Goal: Obtain resource: Download file/media

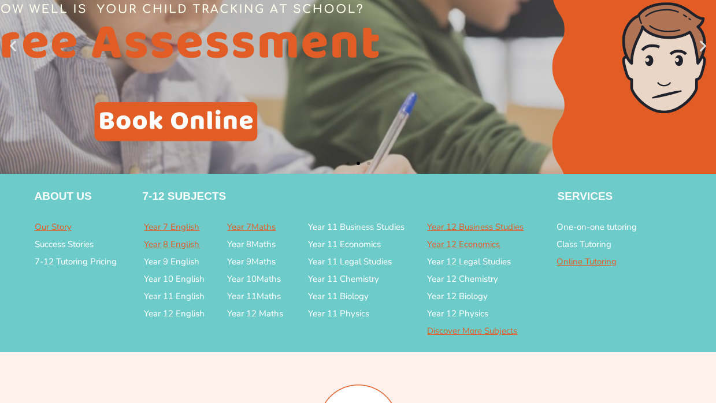
scroll to position [2560, 0]
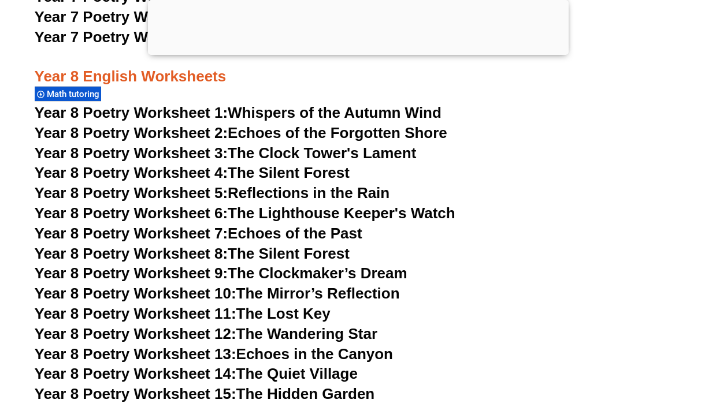
scroll to position [7658, 0]
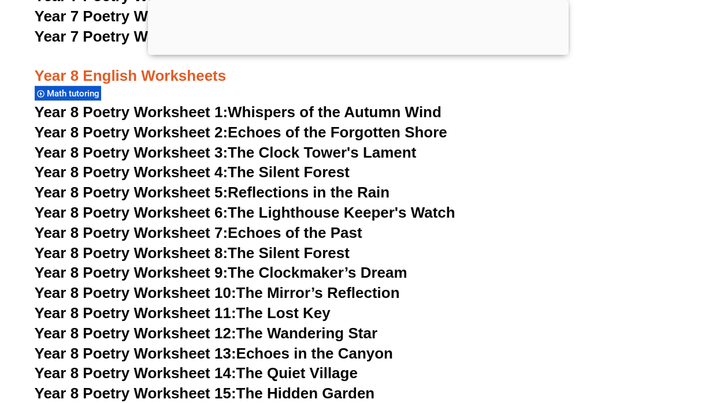
click at [330, 264] on link "Year 8 Poetry Worksheet 9: The Clockmaker’s Dream" at bounding box center [221, 272] width 373 height 17
click at [359, 325] on link "Year 8 Poetry Worksheet 12: The Wandering Star" at bounding box center [206, 333] width 343 height 17
click at [292, 305] on link "Year 8 Poetry Worksheet 11: The Lost Key" at bounding box center [183, 313] width 296 height 17
